Goal: Task Accomplishment & Management: Manage account settings

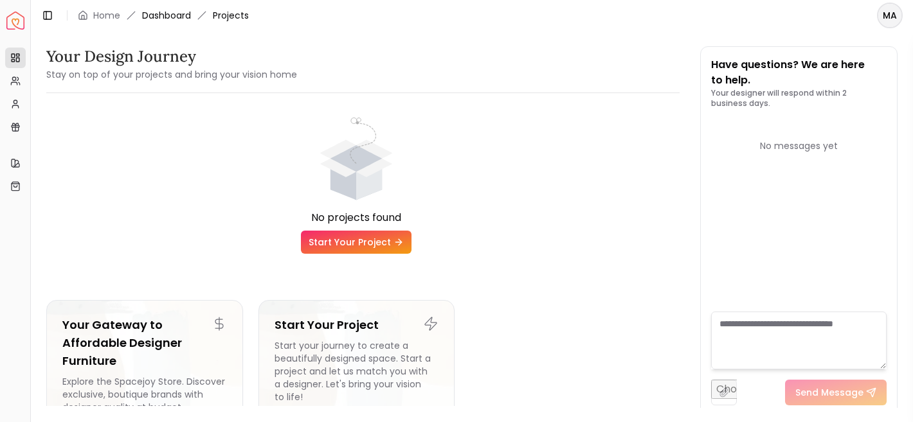
click at [164, 16] on link "Dashboard" at bounding box center [166, 15] width 49 height 13
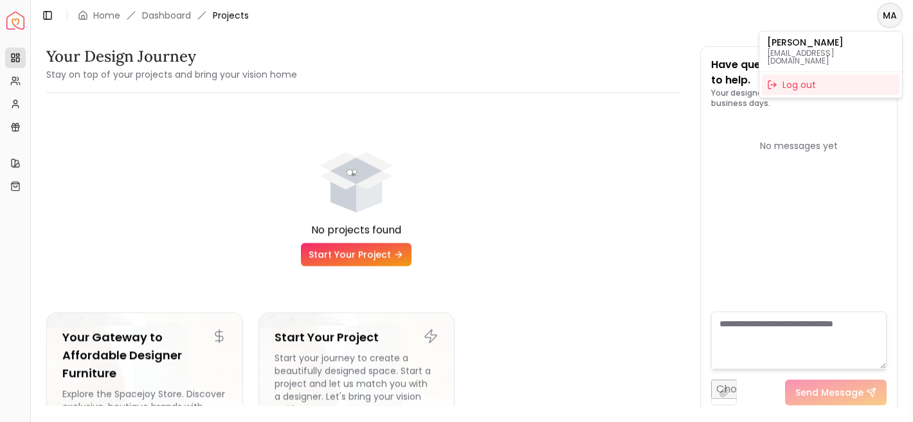
click at [896, 14] on html "Spacejoy Dashboard Overview Projects My Referrals My Profile Gift Card Balance …" at bounding box center [456, 211] width 913 height 422
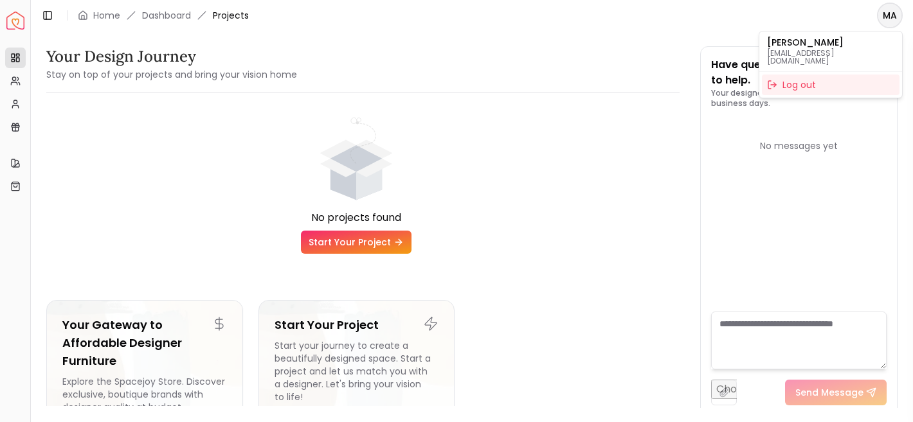
click at [571, 87] on html "Spacejoy Dashboard Overview Projects My Referrals My Profile Gift Card Balance …" at bounding box center [456, 211] width 913 height 422
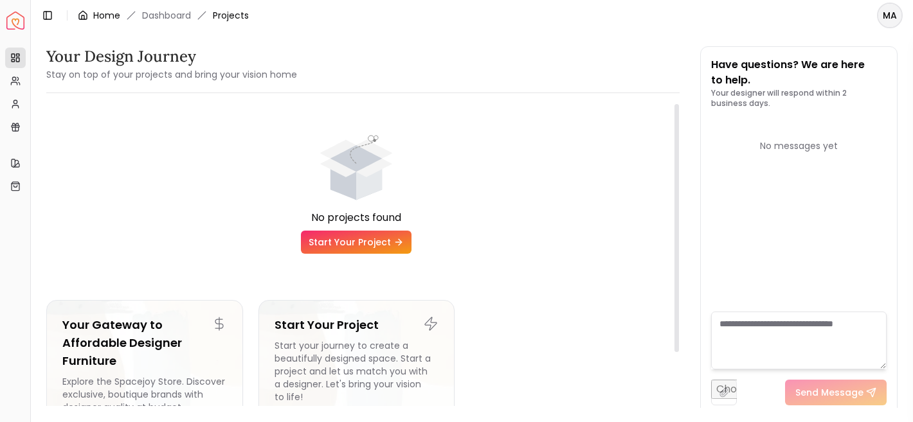
click at [92, 12] on div "Home" at bounding box center [99, 15] width 42 height 13
click at [108, 14] on link "Home" at bounding box center [106, 15] width 27 height 13
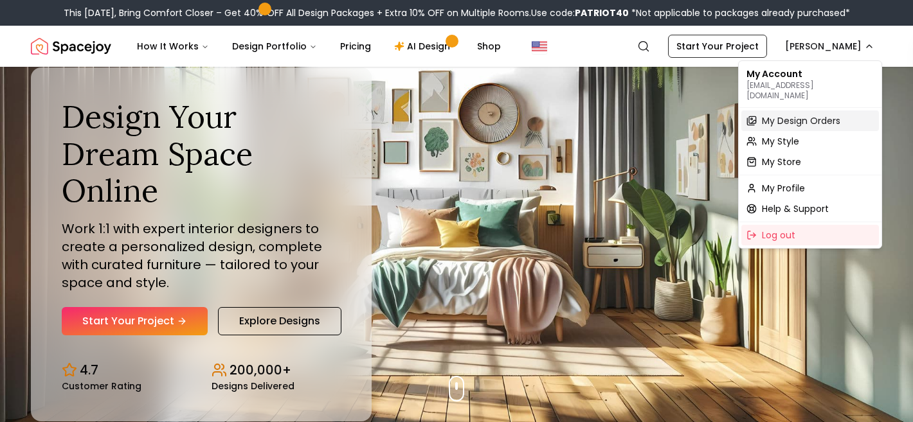
click at [809, 117] on div "My Design Orders" at bounding box center [810, 121] width 138 height 21
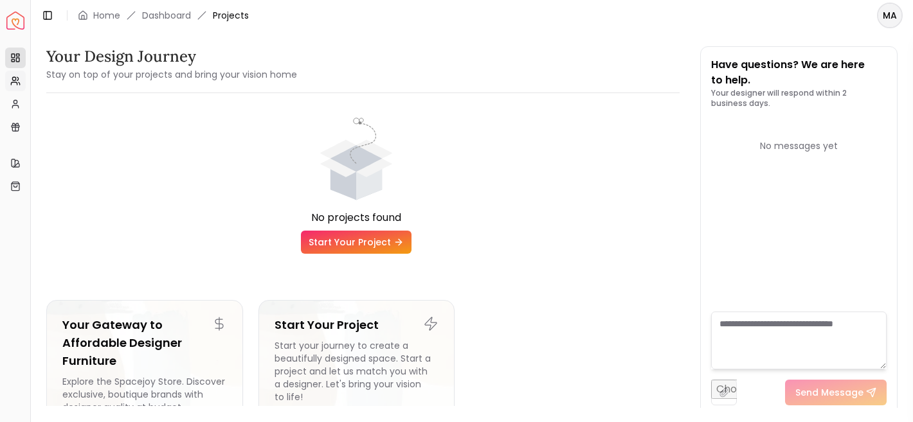
click at [9, 78] on link "My Referrals" at bounding box center [15, 81] width 21 height 21
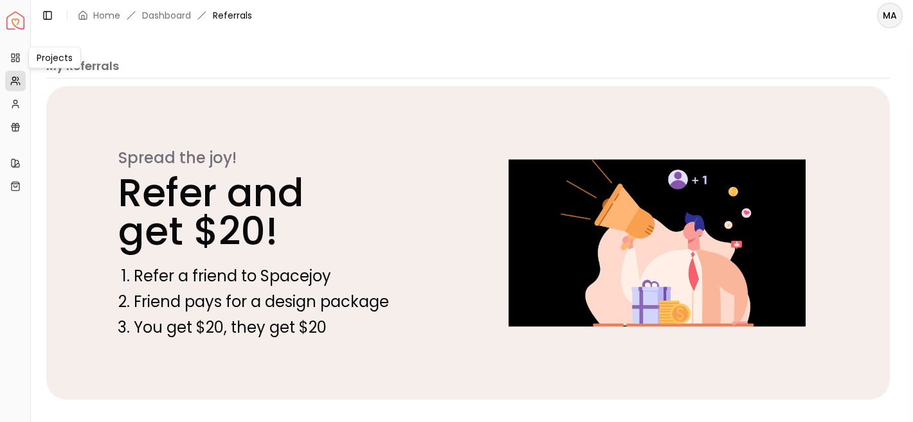
click at [24, 30] on div "Spacejoy Dashboard" at bounding box center [15, 21] width 20 height 32
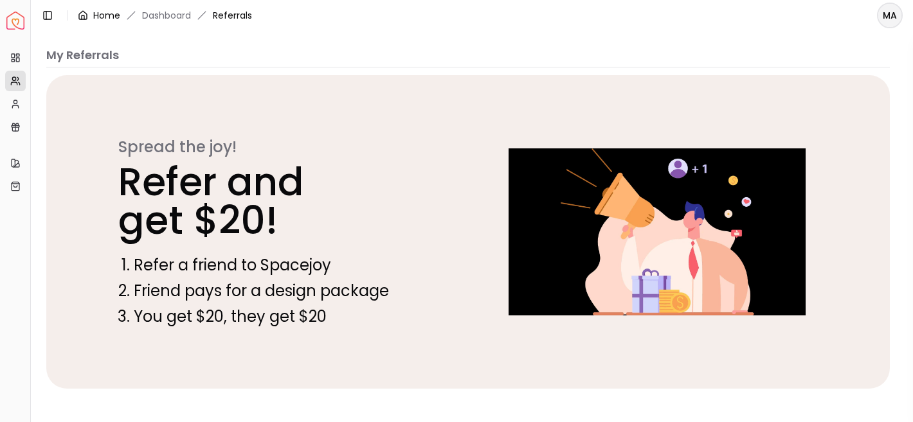
click at [95, 19] on link "Home" at bounding box center [106, 15] width 27 height 13
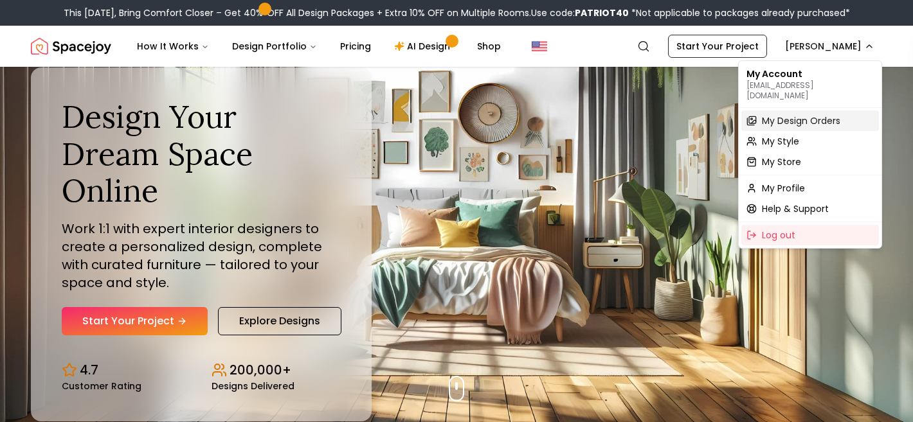
click at [811, 114] on span "My Design Orders" at bounding box center [801, 120] width 78 height 13
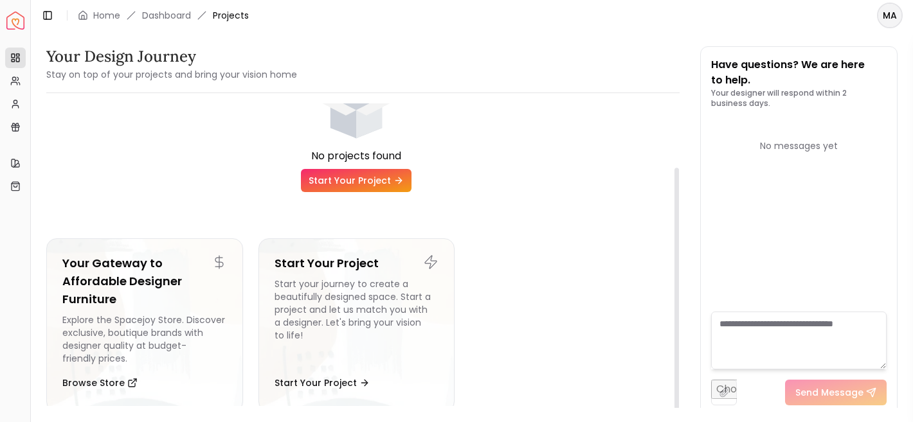
scroll to position [78, 0]
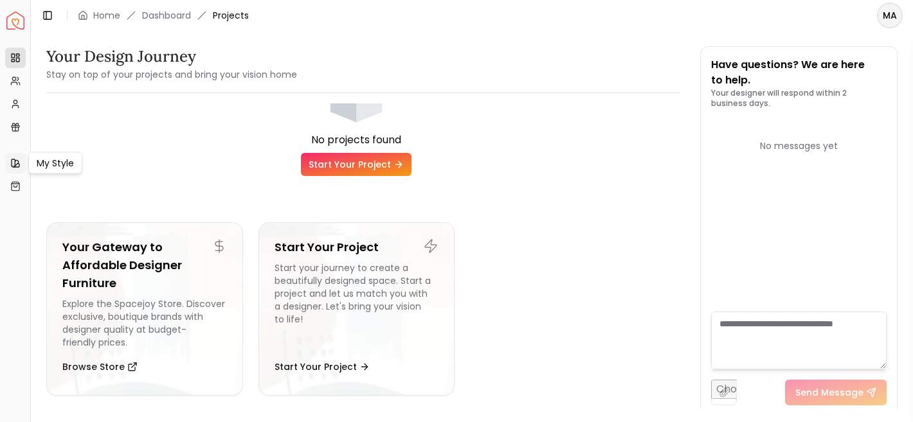
click at [15, 162] on icon at bounding box center [13, 163] width 3 height 8
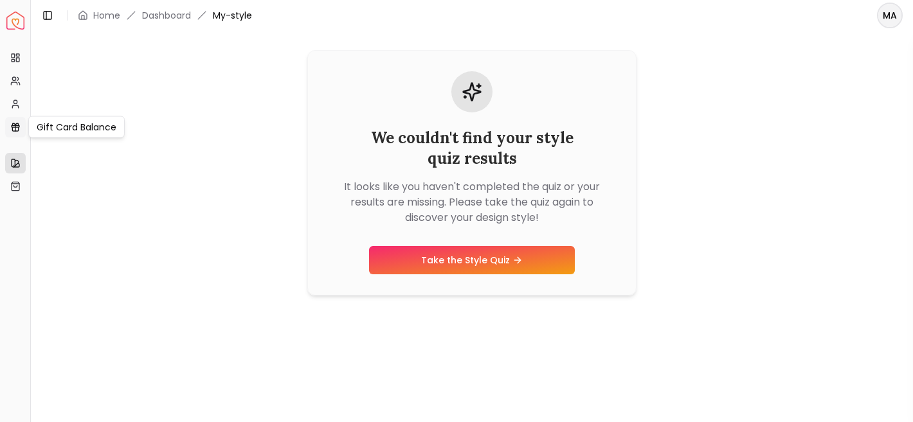
click at [16, 129] on icon at bounding box center [15, 127] width 10 height 10
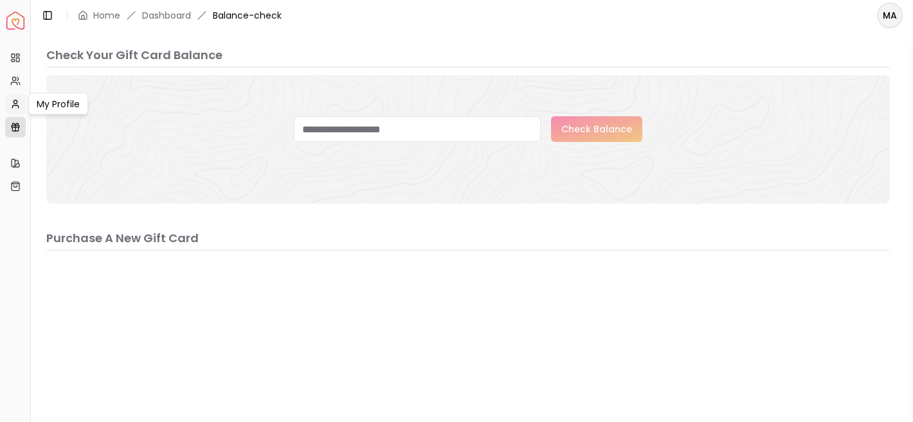
click at [13, 107] on icon at bounding box center [15, 104] width 10 height 10
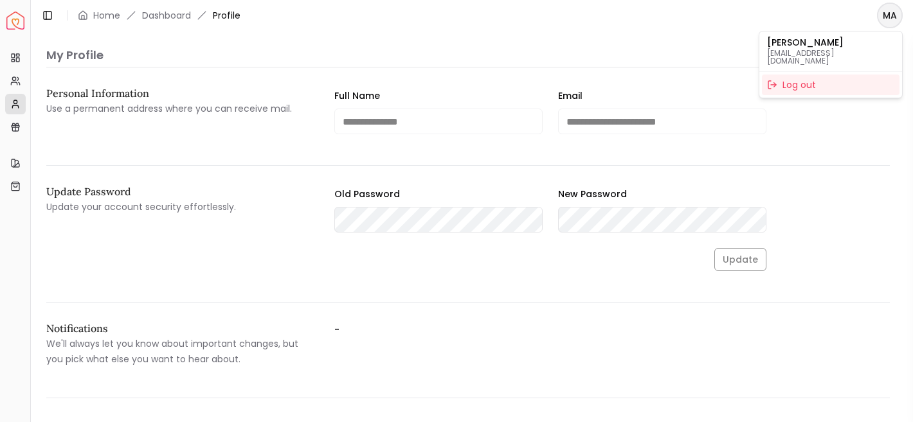
click at [886, 20] on html "**********" at bounding box center [456, 211] width 913 height 422
click at [826, 80] on div "Log out" at bounding box center [831, 85] width 138 height 21
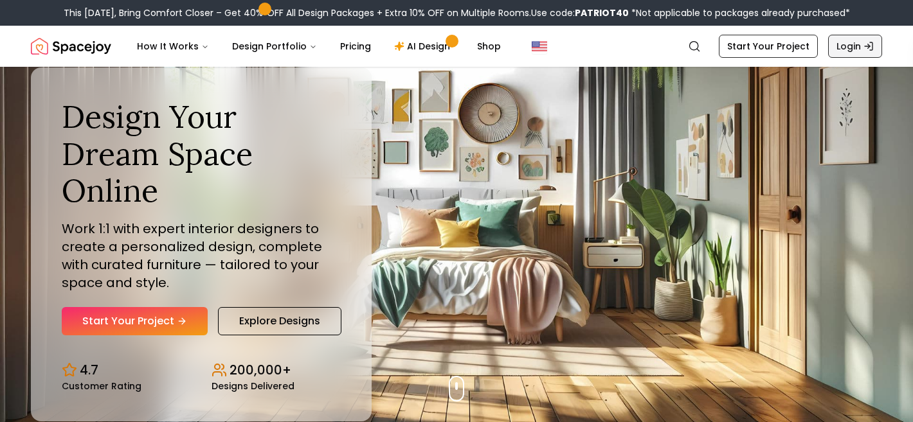
click at [859, 51] on link "Login" at bounding box center [855, 46] width 54 height 23
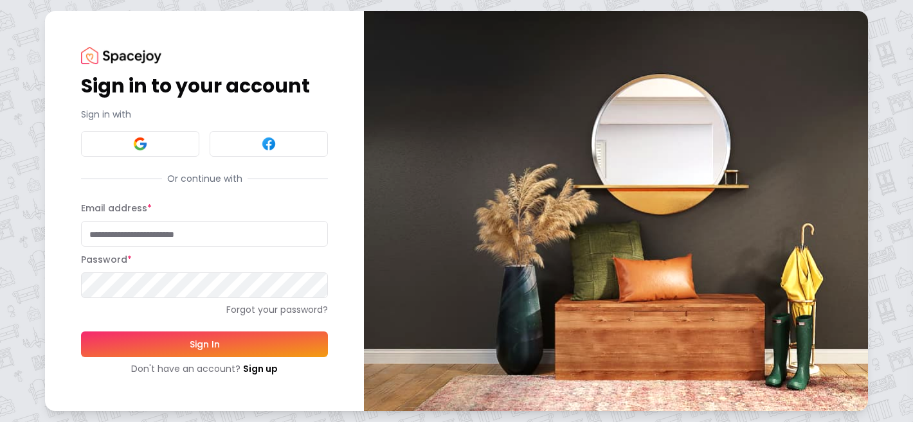
click at [190, 240] on input "Email address *" at bounding box center [204, 234] width 247 height 26
type input "**********"
click at [233, 350] on button "Sign In" at bounding box center [204, 345] width 247 height 26
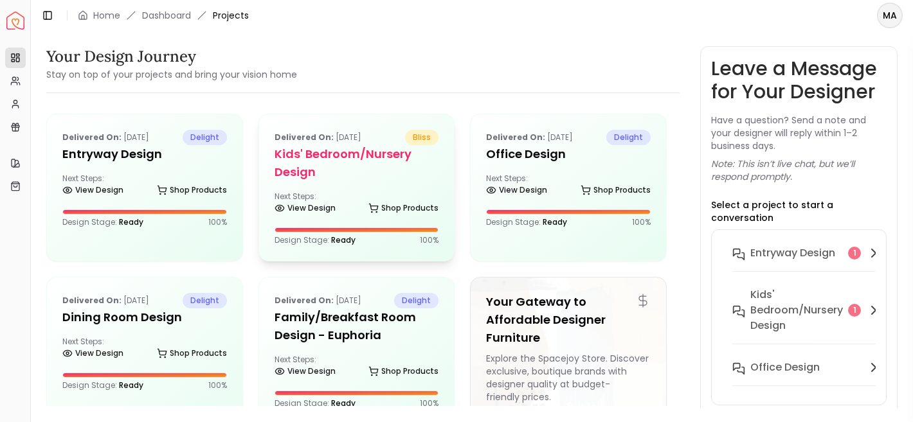
click at [395, 184] on div "Delivered on: [DATE] bliss Kids' Bedroom/Nursery design Next Steps: View Design…" at bounding box center [356, 187] width 195 height 147
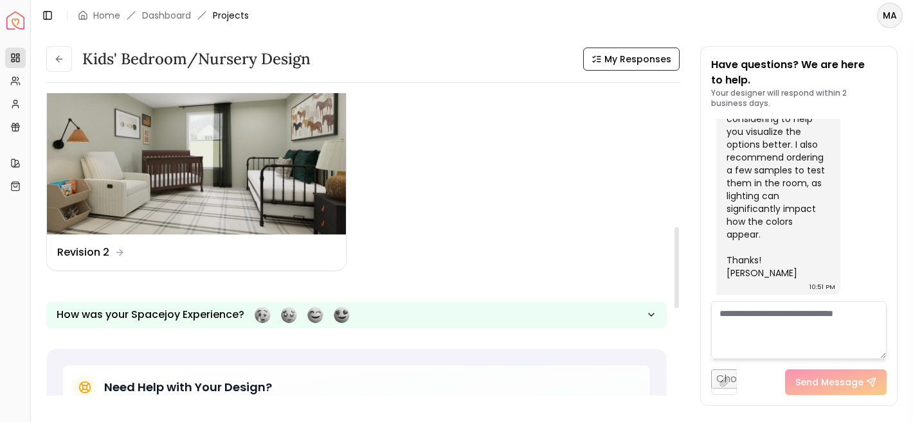
scroll to position [499, 0]
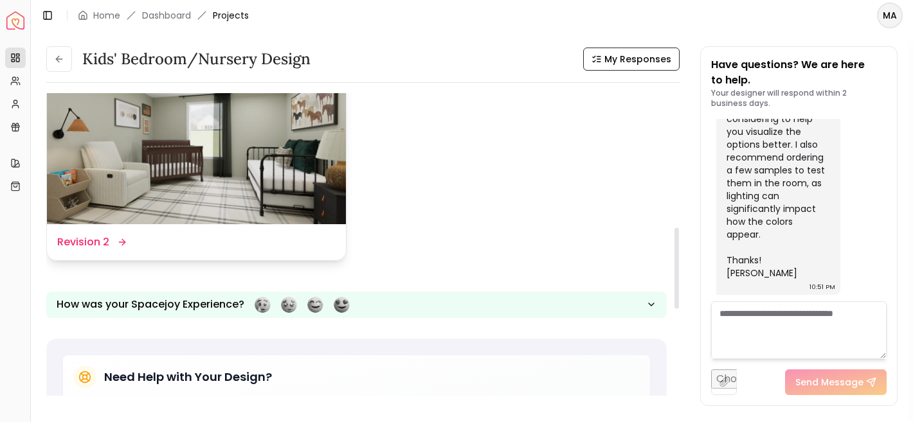
click at [298, 223] on img at bounding box center [196, 141] width 299 height 168
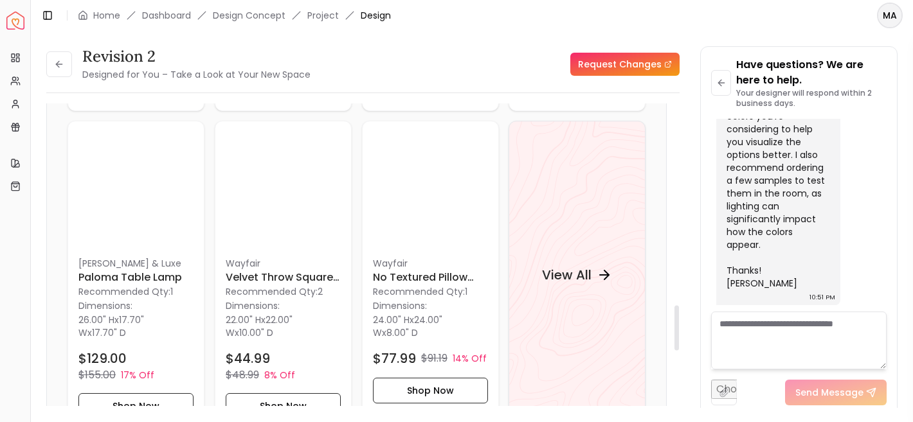
scroll to position [1460, 0]
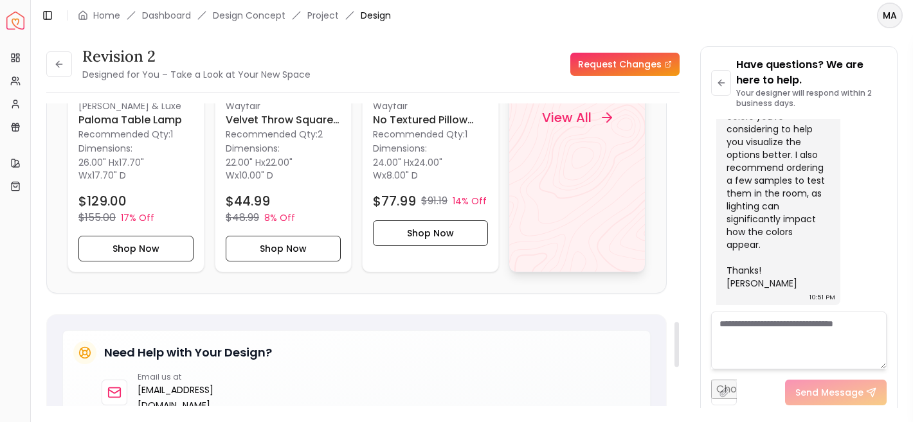
click at [580, 174] on div "View All" at bounding box center [576, 117] width 137 height 309
click at [55, 61] on icon at bounding box center [59, 64] width 10 height 10
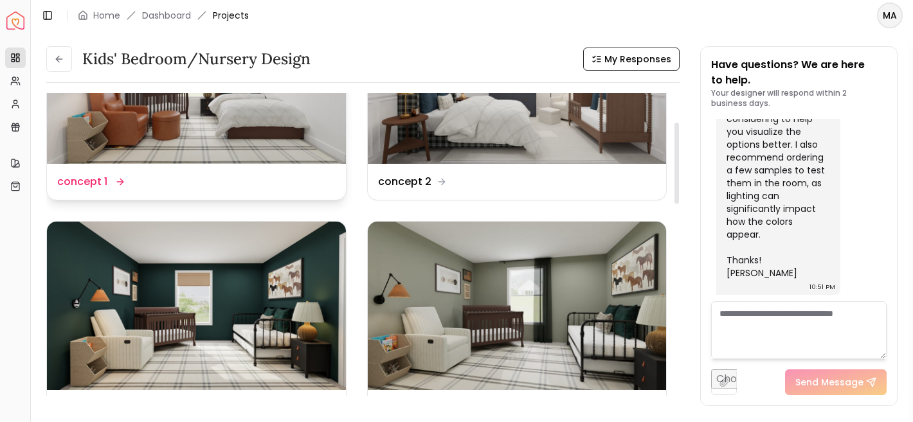
scroll to position [13, 0]
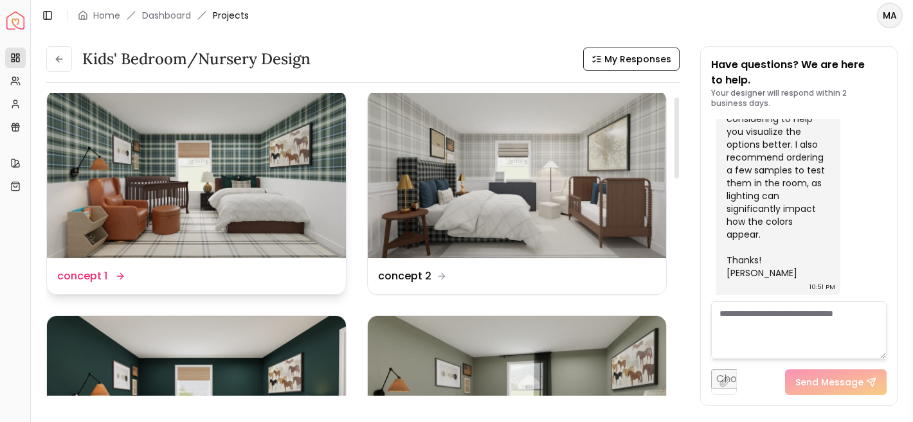
click at [219, 247] on img at bounding box center [196, 175] width 299 height 168
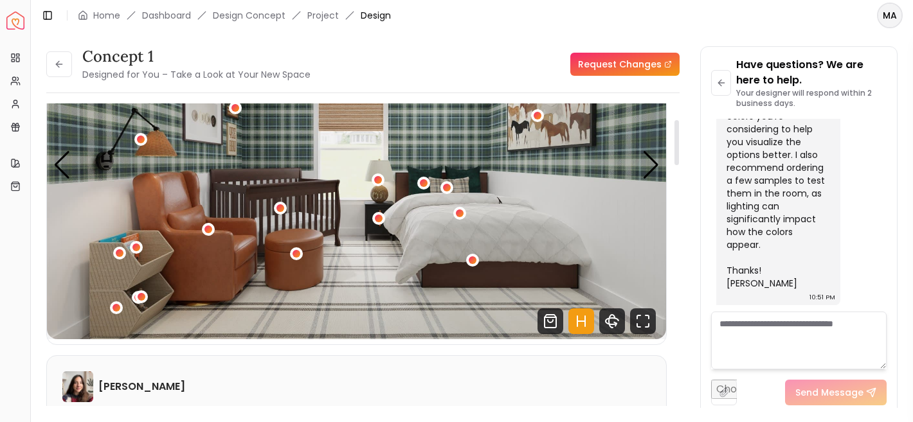
scroll to position [141, 0]
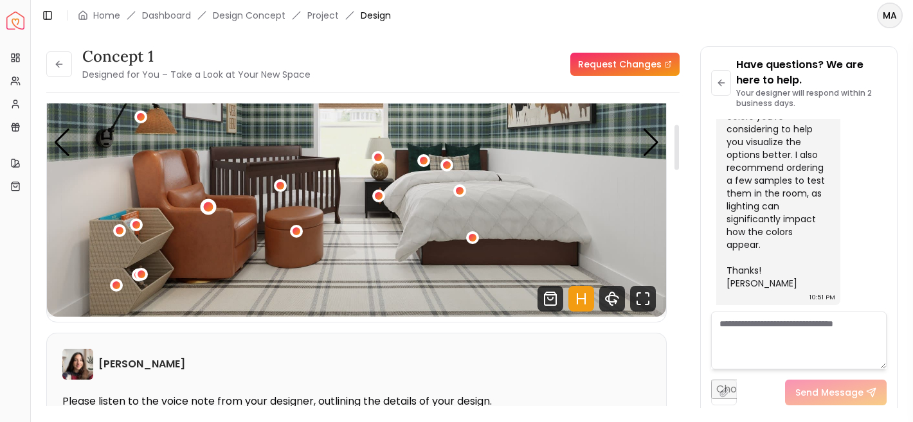
click at [208, 206] on div "1 / 4" at bounding box center [208, 207] width 10 height 10
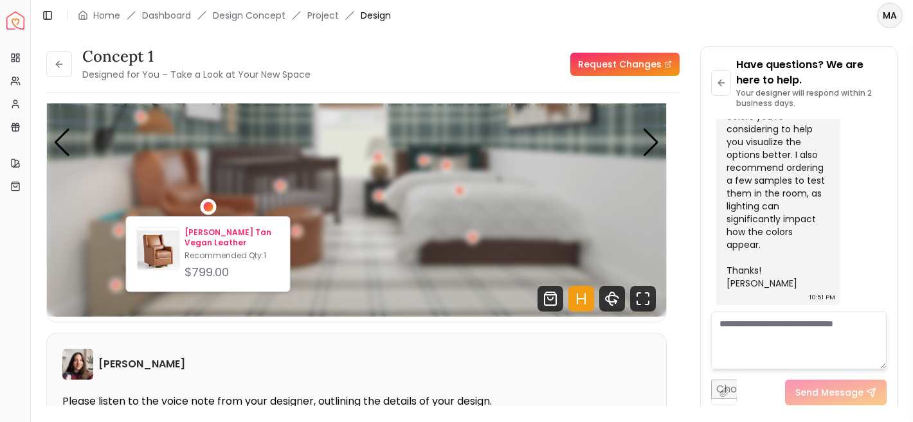
click at [210, 247] on p "[PERSON_NAME] Tan Vegan Leather" at bounding box center [231, 238] width 94 height 21
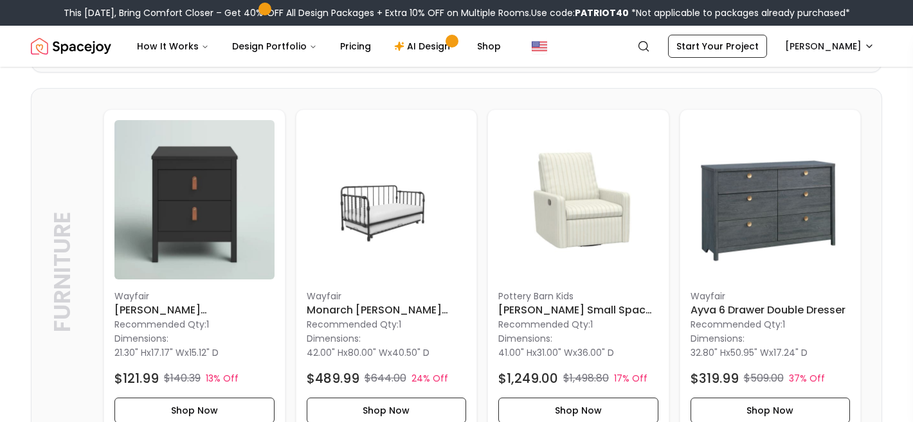
scroll to position [1426, 0]
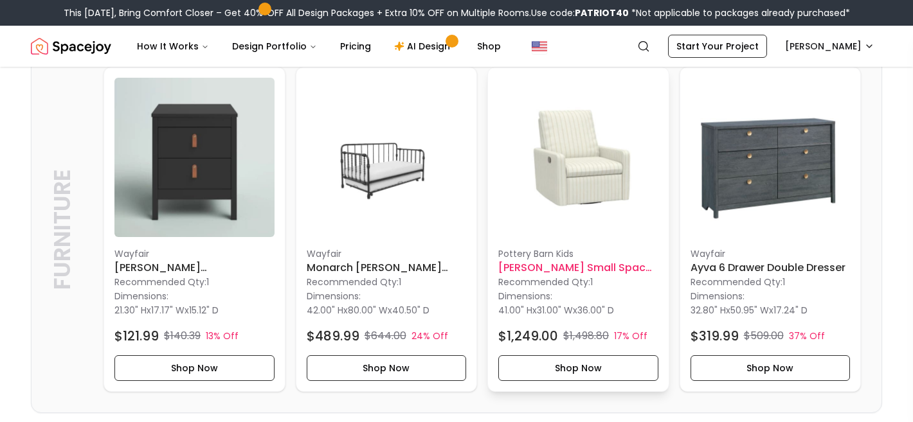
click at [572, 238] on div "pottery barn kids Paxton Small Spaces Manual Swivel Recliner Recommended Qty: 1…" at bounding box center [578, 229] width 181 height 325
